Goal: Register for event/course

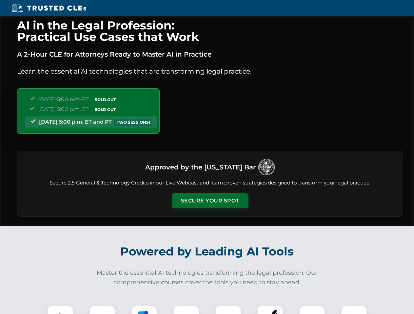
click at [210, 201] on button "Secure Your Spot" at bounding box center [210, 201] width 77 height 15
click at [60, 310] on img at bounding box center [60, 318] width 19 height 19
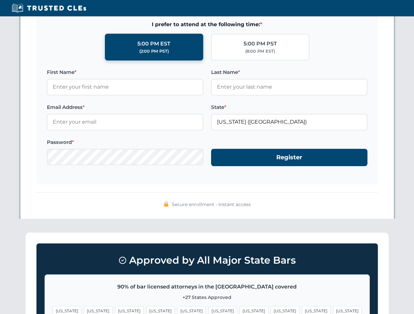
click at [239, 310] on span "[US_STATE]" at bounding box center [253, 310] width 28 height 9
click at [302, 310] on span "[US_STATE]" at bounding box center [316, 310] width 28 height 9
